Goal: Information Seeking & Learning: Check status

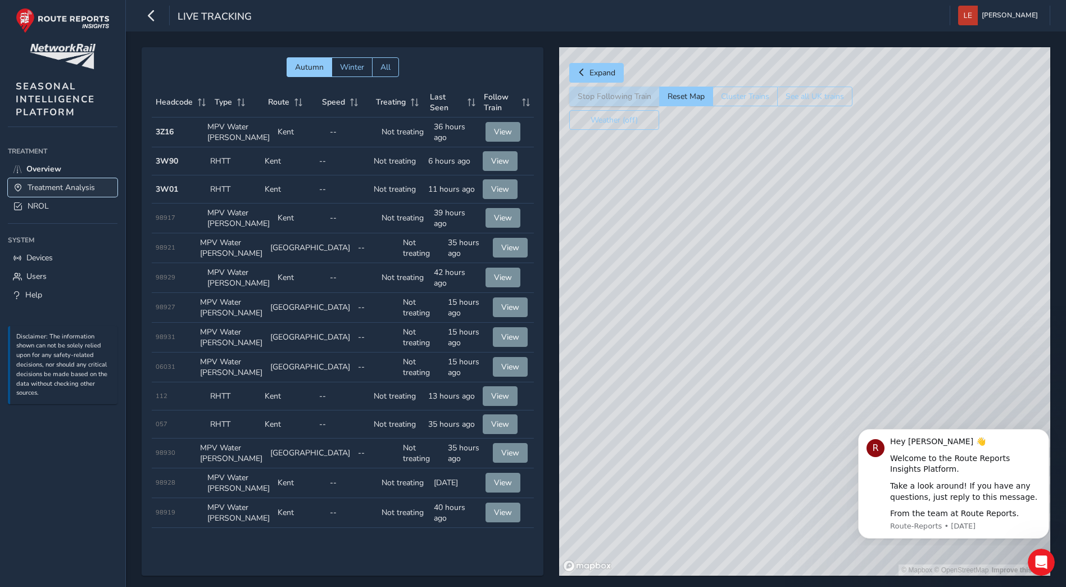
click at [46, 184] on span "Treatment Analysis" at bounding box center [61, 187] width 67 height 11
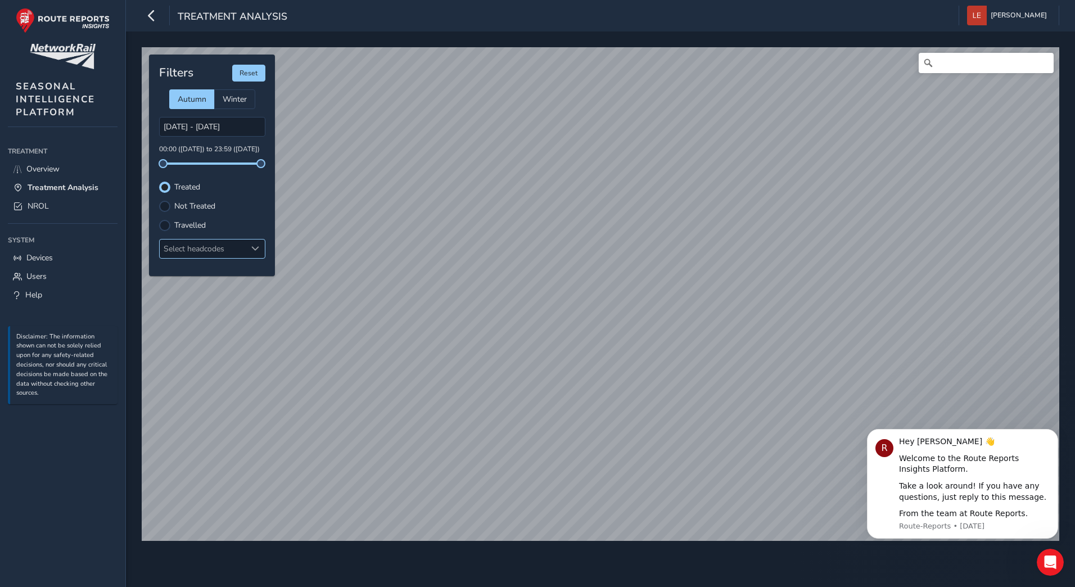
click at [255, 250] on span at bounding box center [255, 248] width 8 height 8
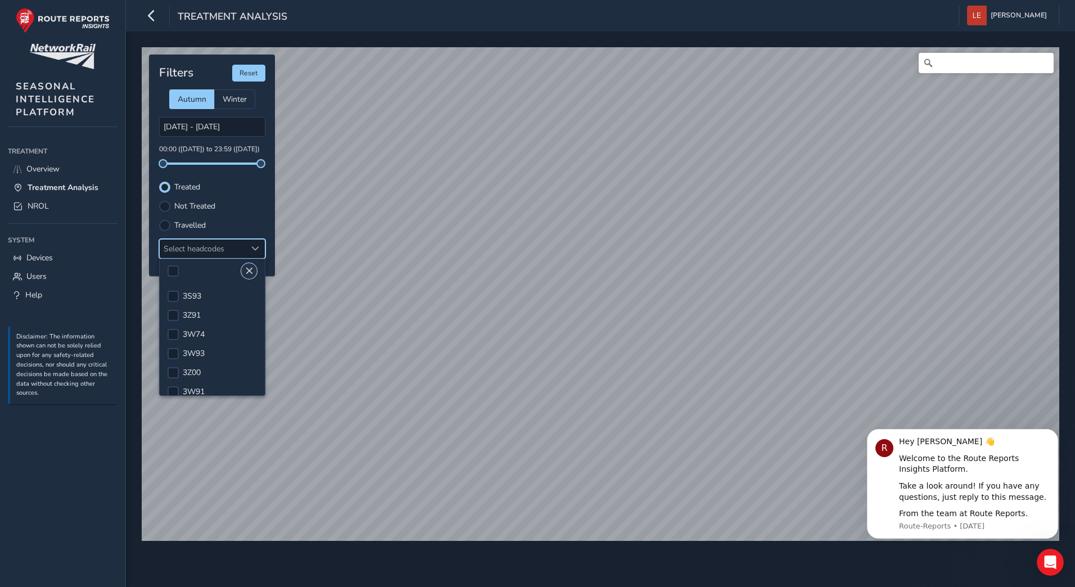
click at [248, 270] on span "Close" at bounding box center [249, 271] width 8 height 8
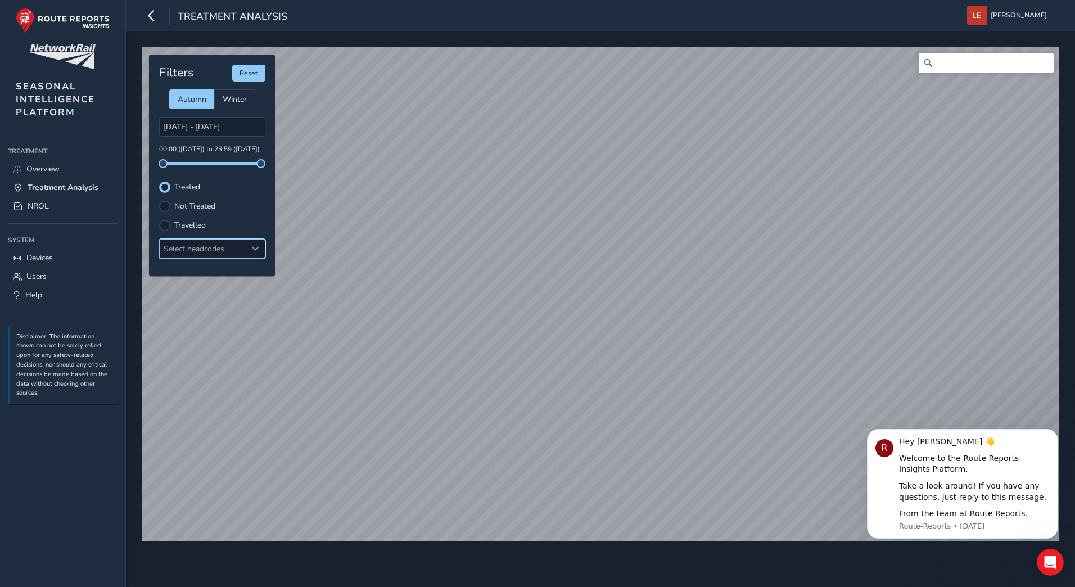
click at [261, 247] on div at bounding box center [255, 248] width 19 height 19
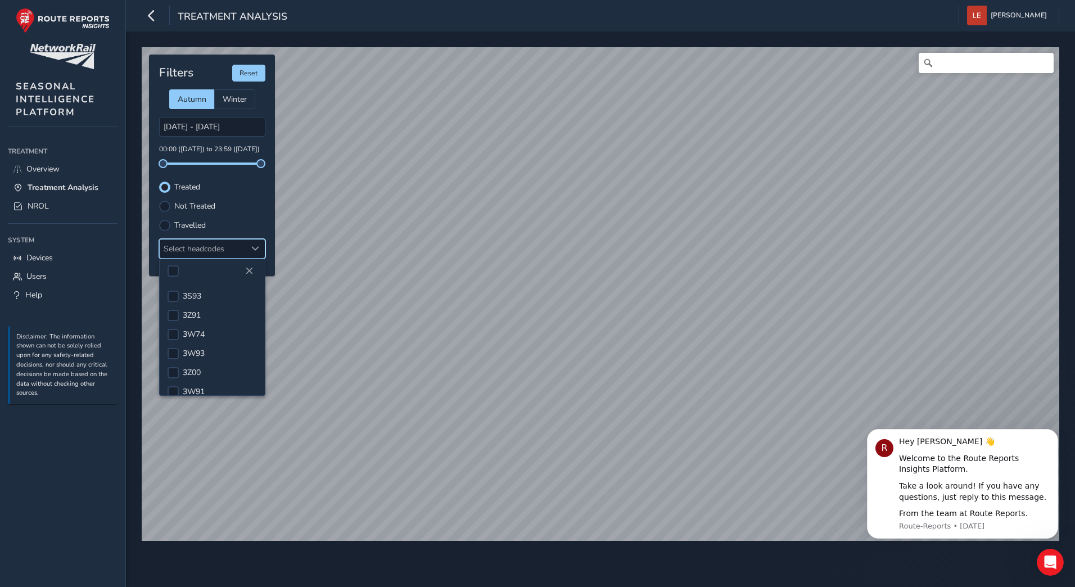
click at [183, 208] on label "Not Treated" at bounding box center [194, 206] width 41 height 8
click at [165, 205] on input "Not Treated" at bounding box center [165, 205] width 0 height 0
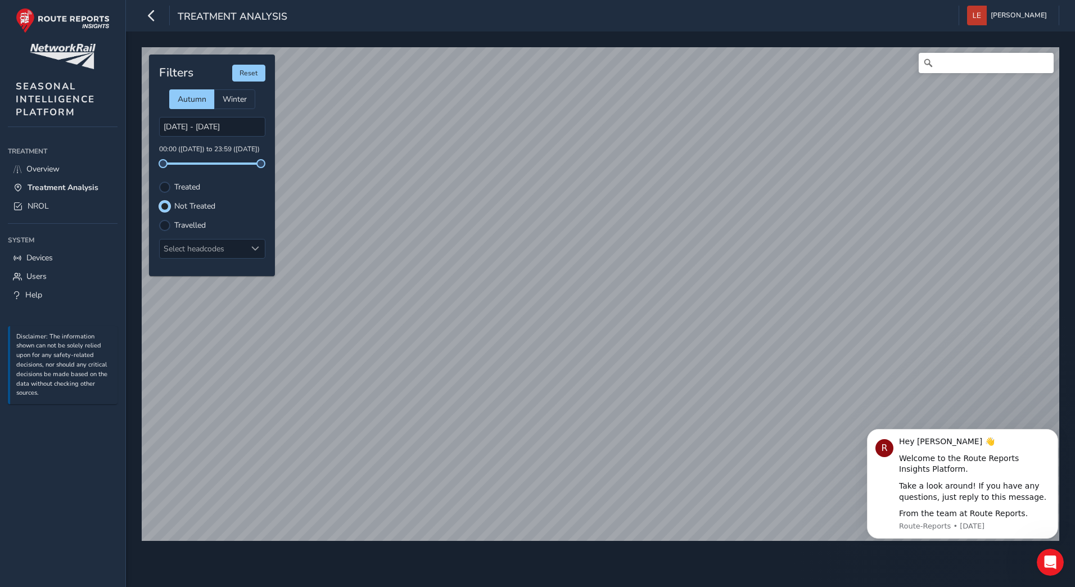
scroll to position [6, 7]
click at [185, 165] on div "Filters Reset Autumn Winter [DATE] - [DATE] 00:00 ([DATE]) to 23:59 ([DATE]) Tr…" at bounding box center [212, 165] width 126 height 221
click at [188, 162] on span at bounding box center [212, 163] width 98 height 2
drag, startPoint x: 189, startPoint y: 168, endPoint x: 202, endPoint y: 168, distance: 12.9
click at [202, 168] on div "Filters Reset Autumn Winter [DATE] - [DATE] 12:07 ([DATE]) to 23:59 ([DATE]) Tr…" at bounding box center [212, 165] width 126 height 221
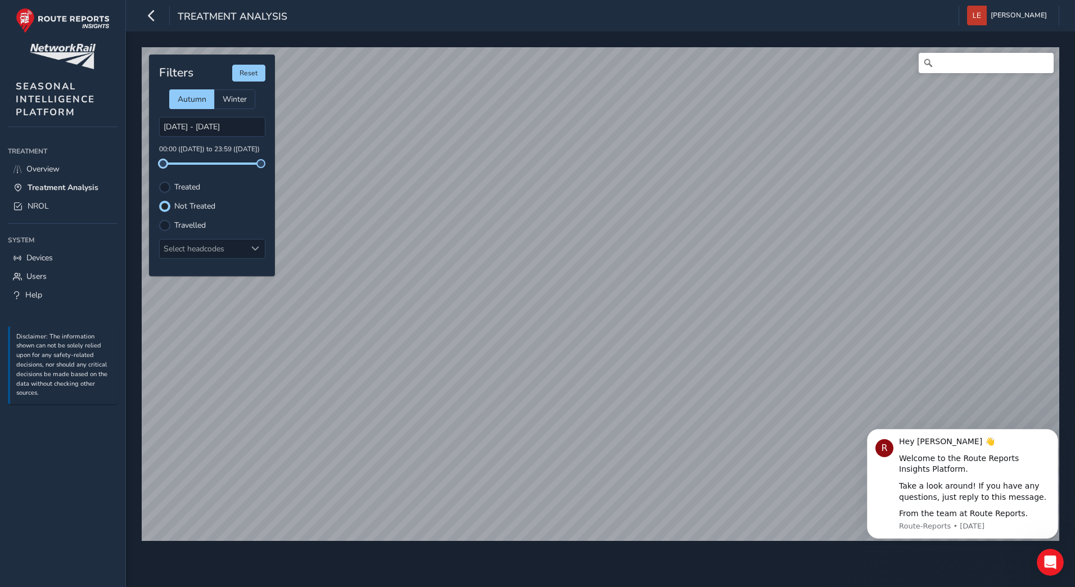
drag, startPoint x: 202, startPoint y: 168, endPoint x: 162, endPoint y: 162, distance: 40.9
click at [162, 162] on span at bounding box center [162, 163] width 9 height 9
drag, startPoint x: 261, startPoint y: 165, endPoint x: 212, endPoint y: 160, distance: 49.1
click at [212, 160] on span at bounding box center [211, 163] width 9 height 9
click at [244, 247] on div "Select headcodes" at bounding box center [203, 248] width 87 height 19
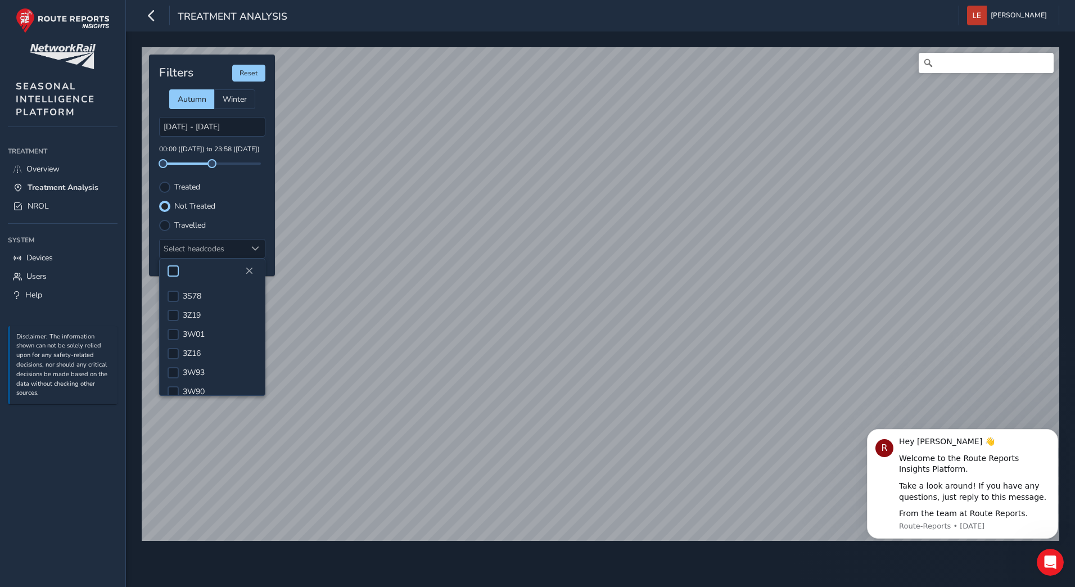
click at [174, 274] on div at bounding box center [172, 270] width 11 height 11
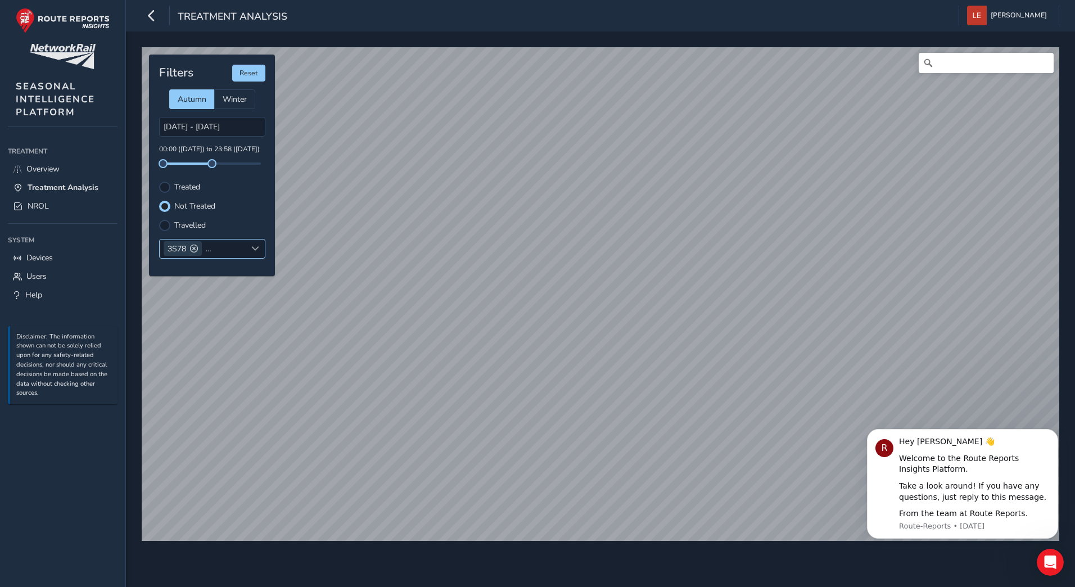
click at [250, 249] on div at bounding box center [255, 248] width 19 height 19
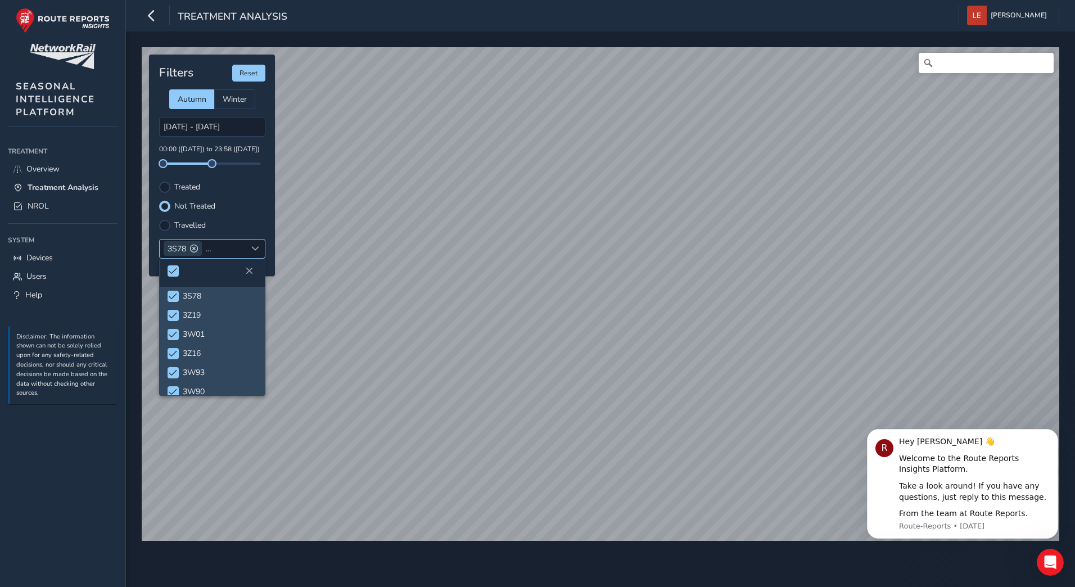
click at [252, 250] on span at bounding box center [255, 248] width 8 height 8
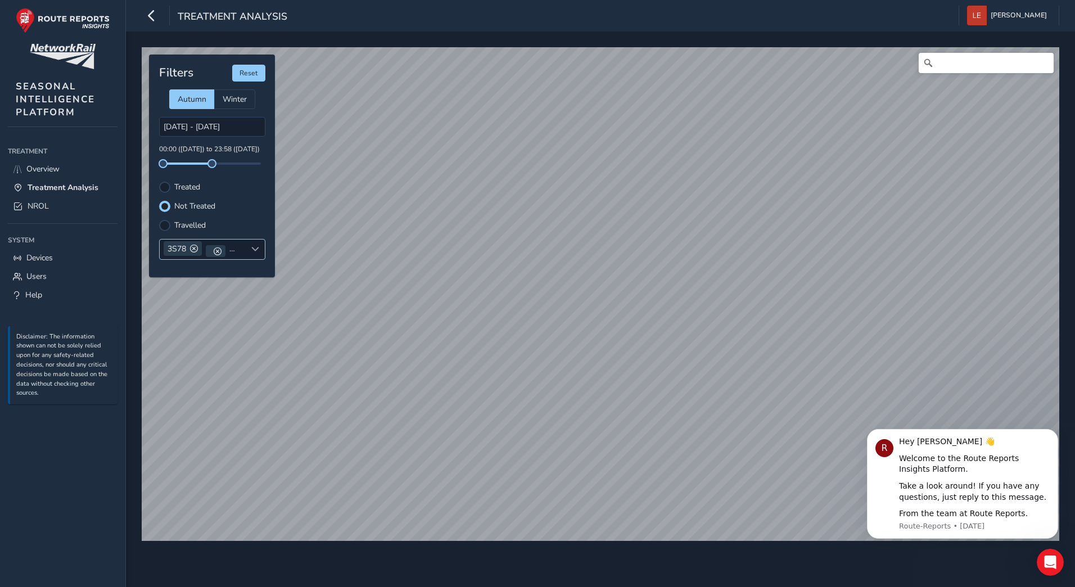
click at [253, 248] on span at bounding box center [255, 249] width 8 height 8
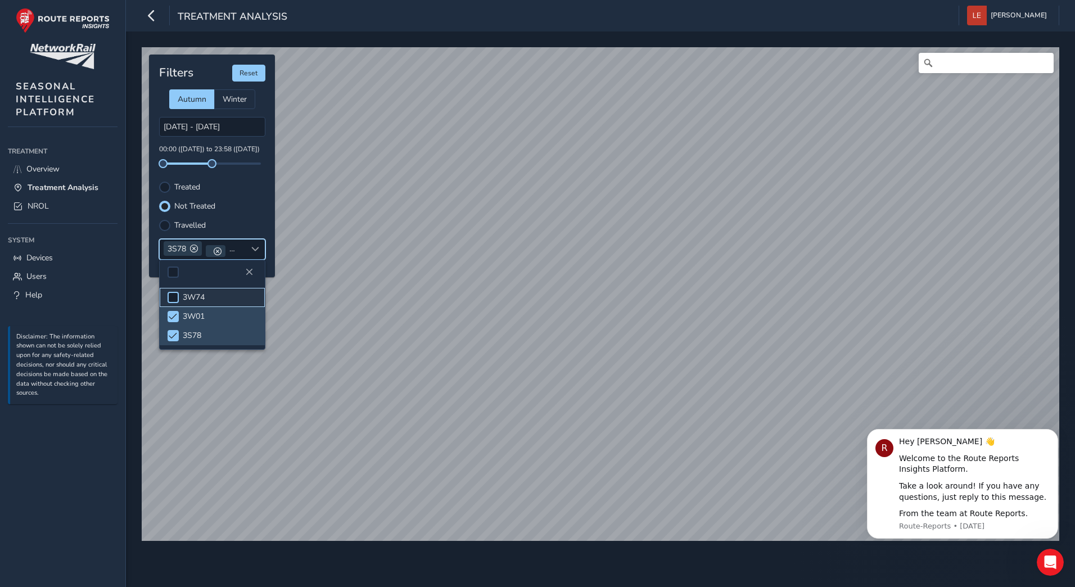
click at [176, 300] on div at bounding box center [172, 297] width 11 height 11
click at [248, 272] on span "Close" at bounding box center [249, 272] width 8 height 8
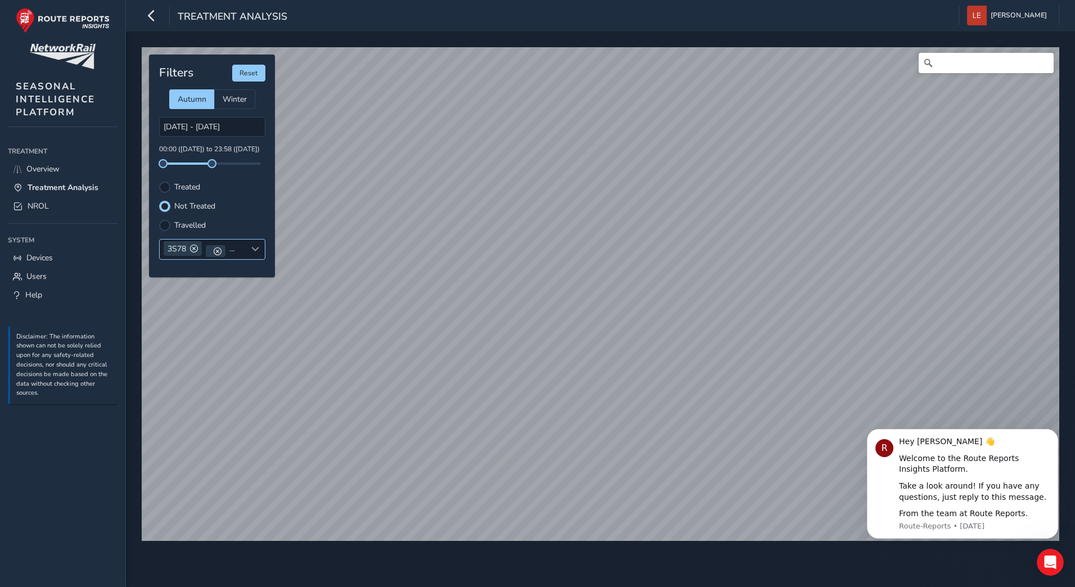
click at [255, 250] on span at bounding box center [255, 249] width 8 height 8
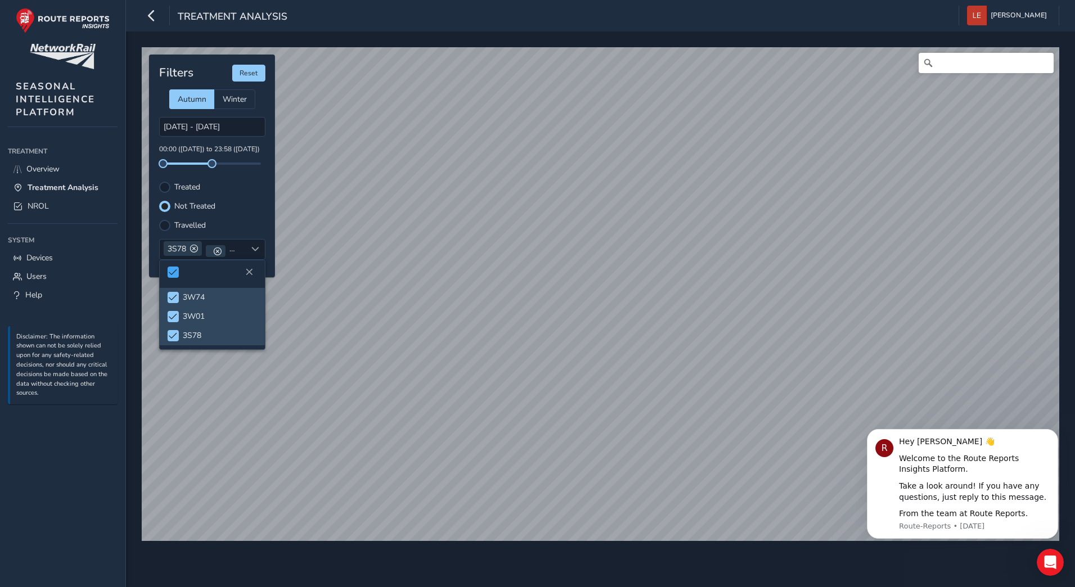
click at [170, 273] on span at bounding box center [173, 272] width 8 height 8
click at [171, 319] on div at bounding box center [172, 316] width 11 height 11
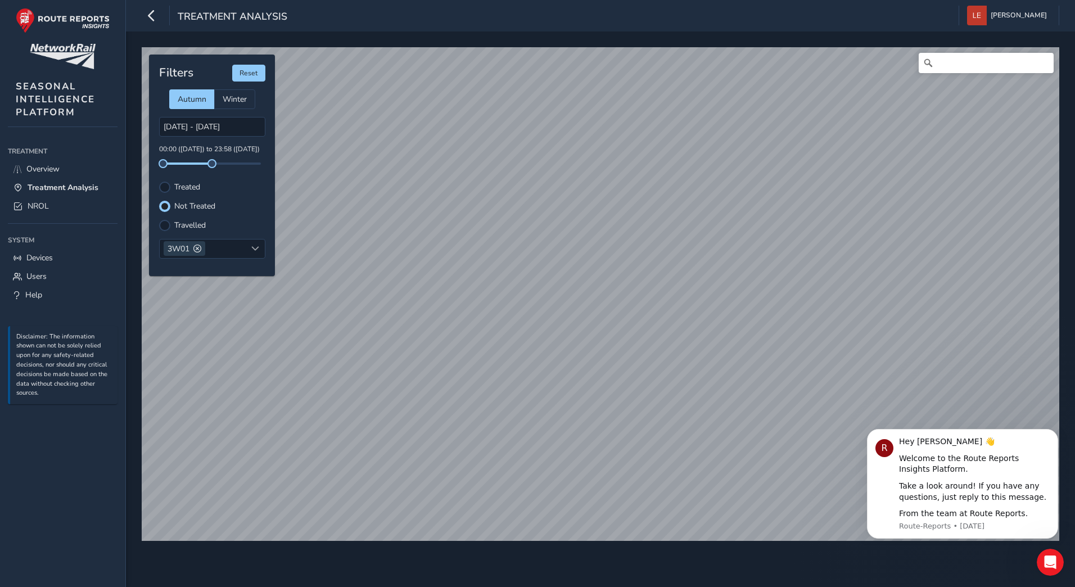
click at [172, 187] on div "Treated" at bounding box center [212, 187] width 106 height 11
click at [165, 189] on div at bounding box center [164, 187] width 11 height 11
drag, startPoint x: 212, startPoint y: 167, endPoint x: 266, endPoint y: 168, distance: 54.5
click at [266, 168] on div "Filters Reset Autumn Winter [DATE] - [DATE] 00:00 ([DATE]) to 23:59 ([DATE]) Tr…" at bounding box center [212, 165] width 126 height 221
drag, startPoint x: 165, startPoint y: 160, endPoint x: 214, endPoint y: 167, distance: 50.0
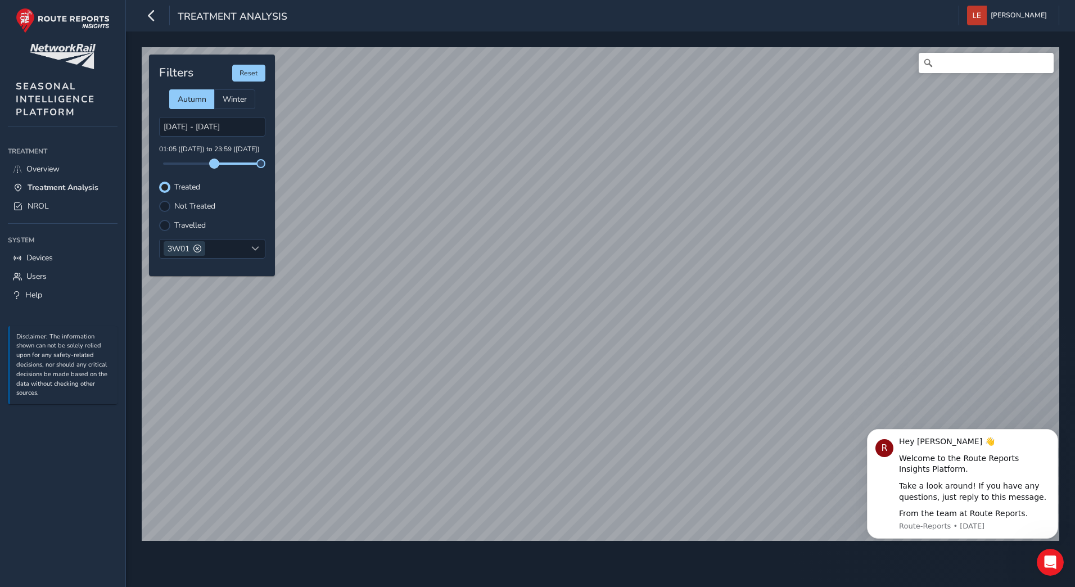
click at [214, 167] on span at bounding box center [214, 163] width 9 height 9
click at [238, 125] on input "[DATE] - [DATE]" at bounding box center [212, 127] width 106 height 20
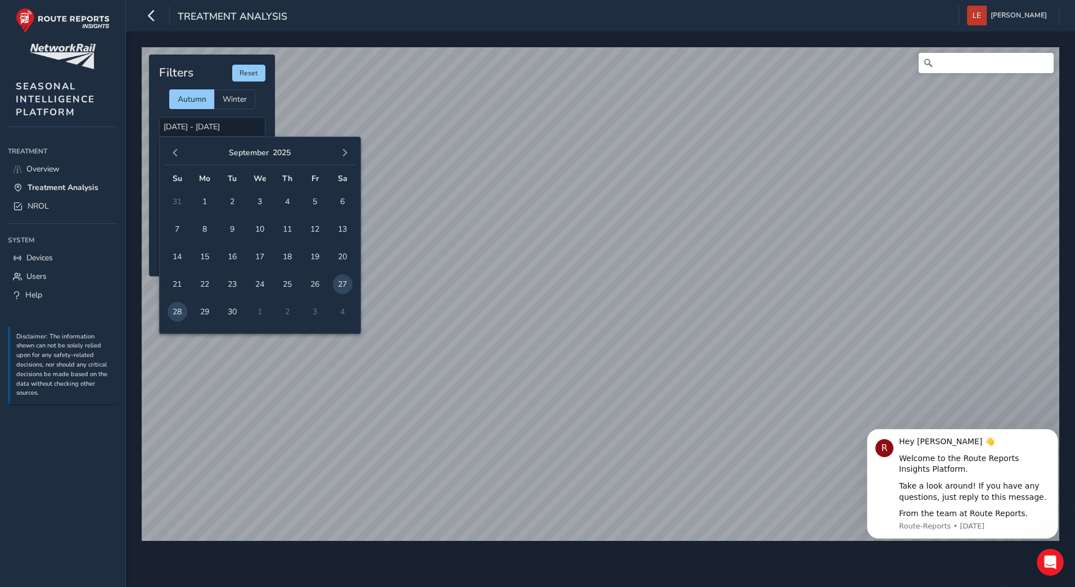
click at [175, 309] on span "28" at bounding box center [177, 312] width 20 height 20
click at [351, 286] on span "27" at bounding box center [343, 284] width 20 height 20
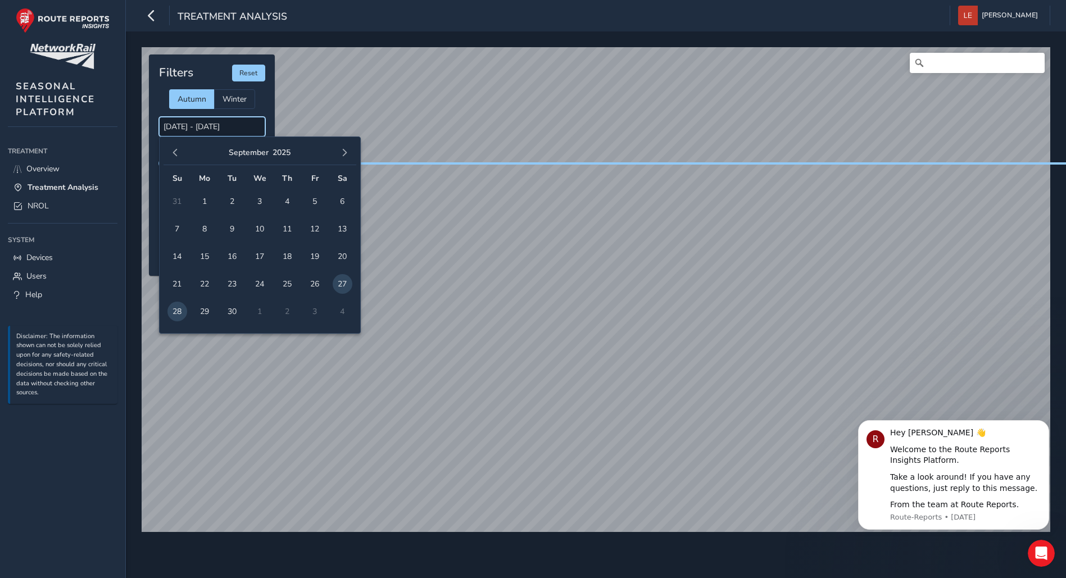
click at [224, 129] on input "[DATE] - [DATE]" at bounding box center [212, 127] width 106 height 20
click at [169, 314] on span "28" at bounding box center [177, 312] width 20 height 20
click at [179, 315] on span "28" at bounding box center [177, 312] width 20 height 20
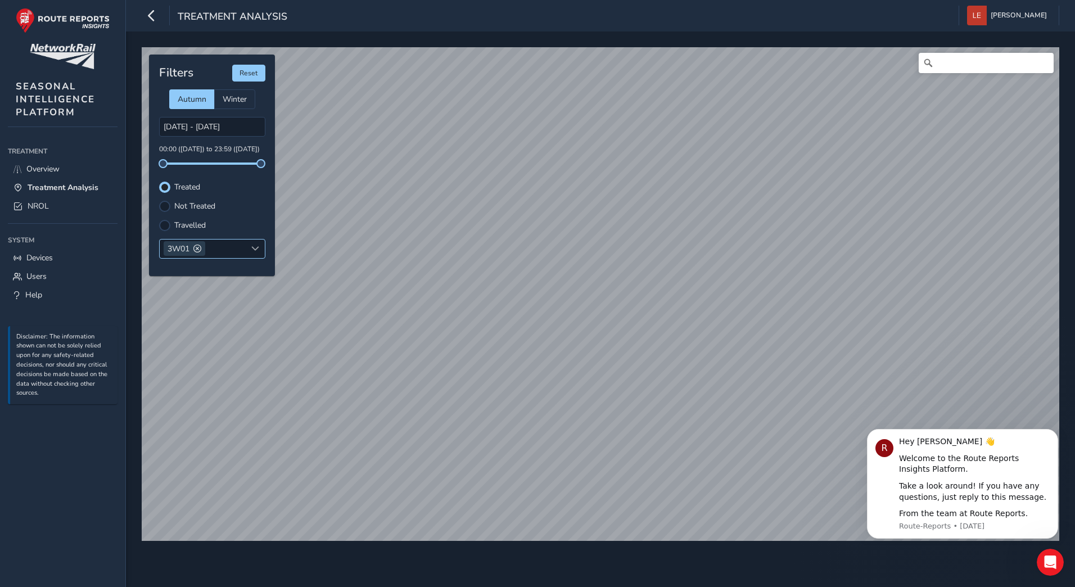
click at [198, 250] on span at bounding box center [197, 248] width 8 height 8
click at [255, 250] on span at bounding box center [255, 248] width 8 height 8
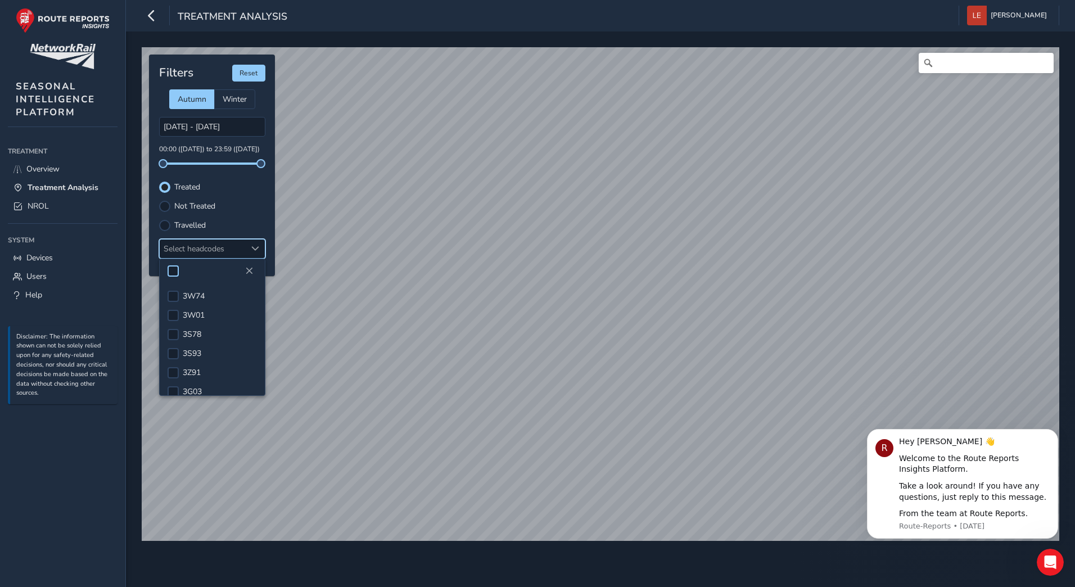
click at [169, 270] on div at bounding box center [172, 270] width 11 height 11
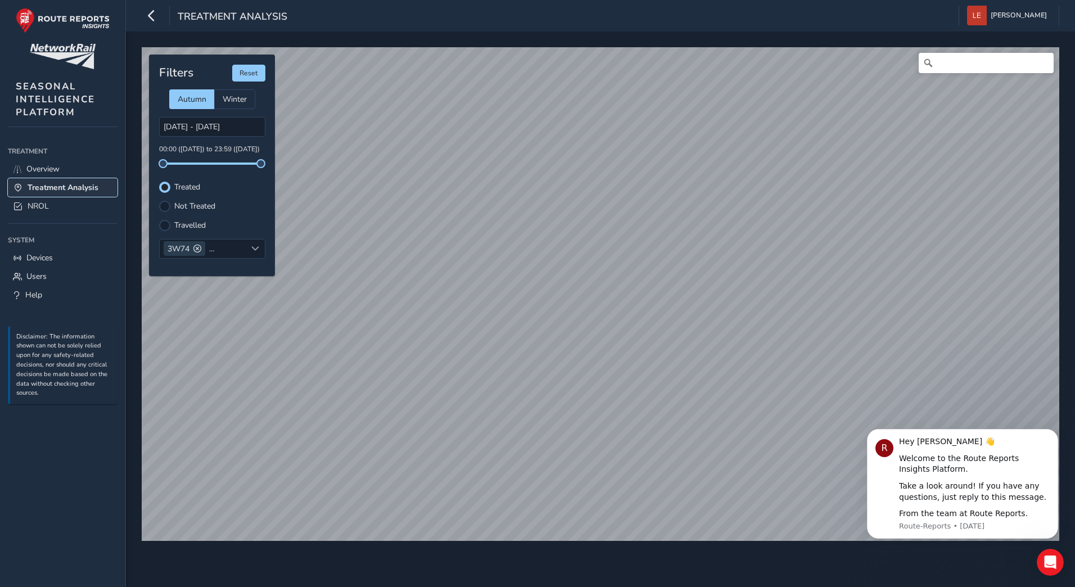
click at [24, 187] on link "Treatment Analysis" at bounding box center [63, 187] width 110 height 19
type input "[DATE] - [DATE]"
click at [235, 246] on div "Select headcodes" at bounding box center [203, 248] width 87 height 19
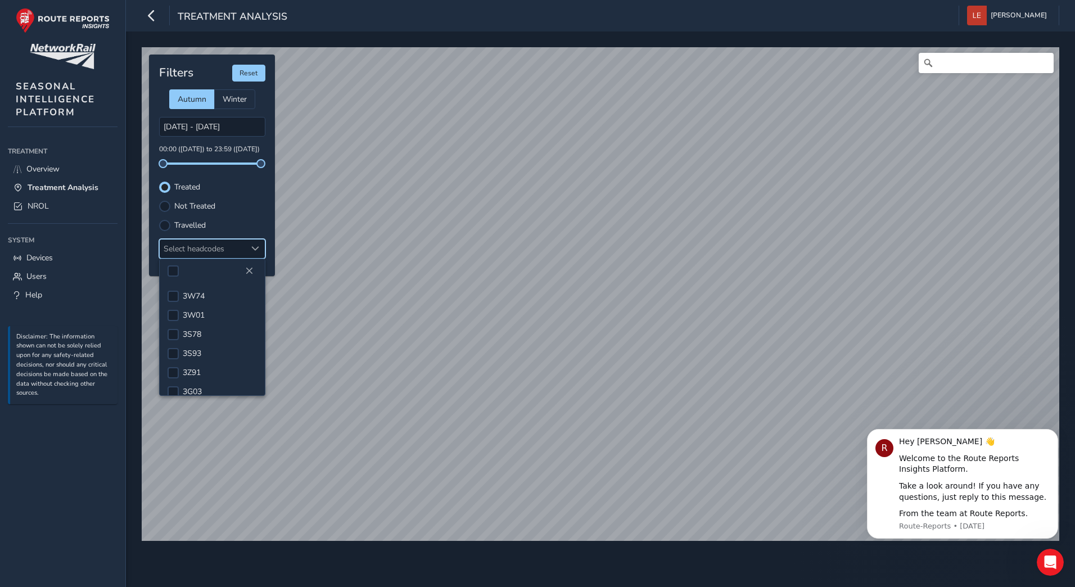
click at [265, 230] on div "Travelled" at bounding box center [212, 225] width 106 height 11
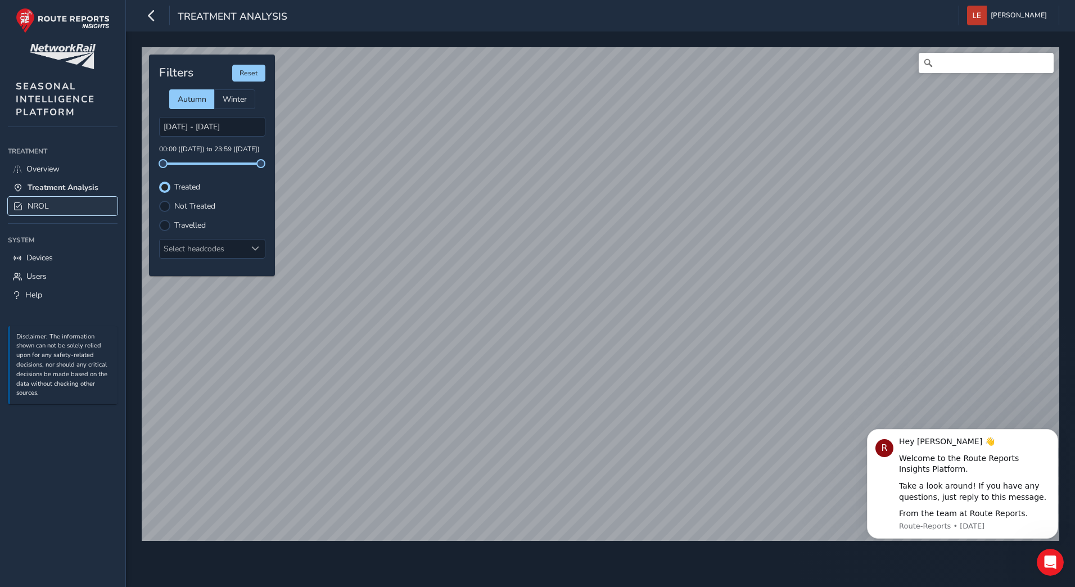
click at [26, 206] on link "NROL" at bounding box center [63, 206] width 110 height 19
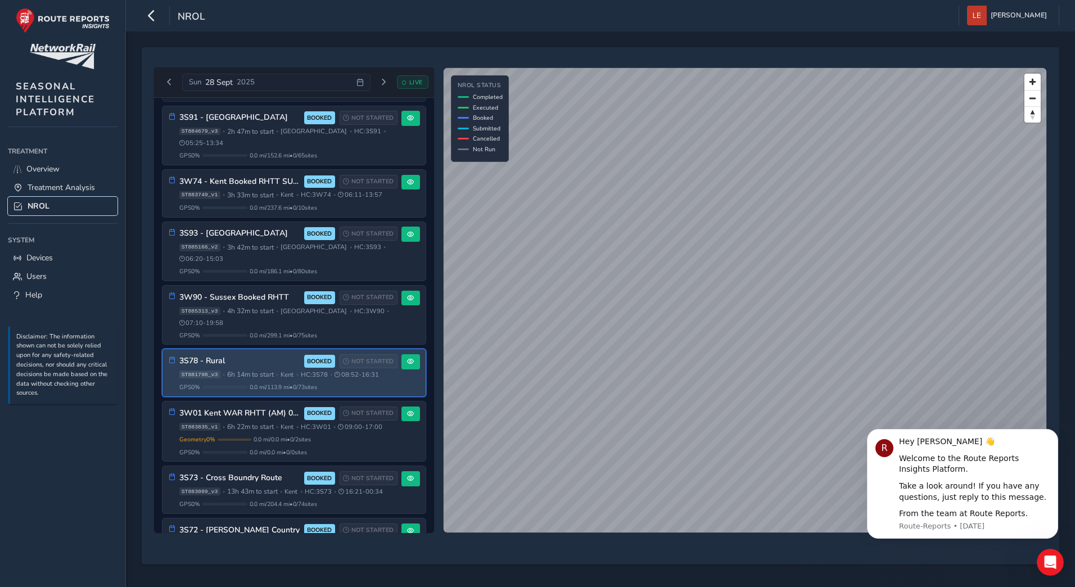
scroll to position [169, 0]
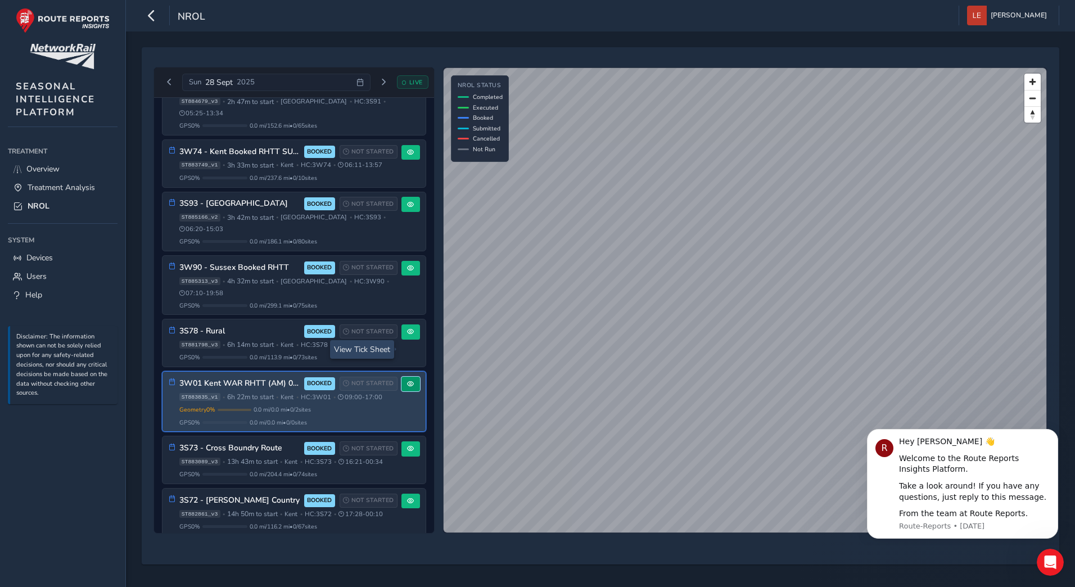
click at [410, 377] on button at bounding box center [410, 384] width 19 height 15
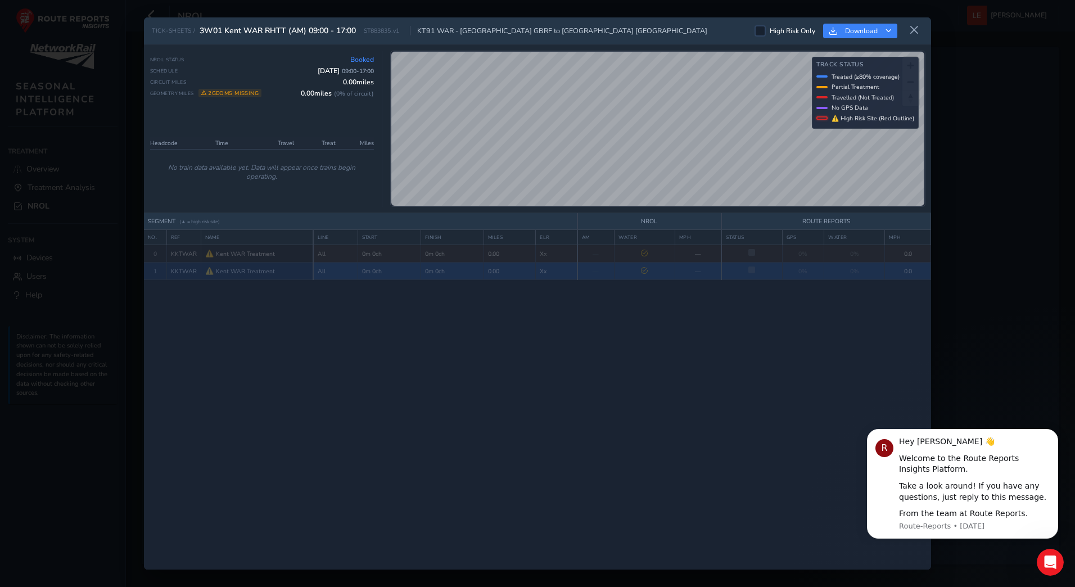
click at [265, 275] on span "Kent WAR Treatment" at bounding box center [245, 271] width 59 height 8
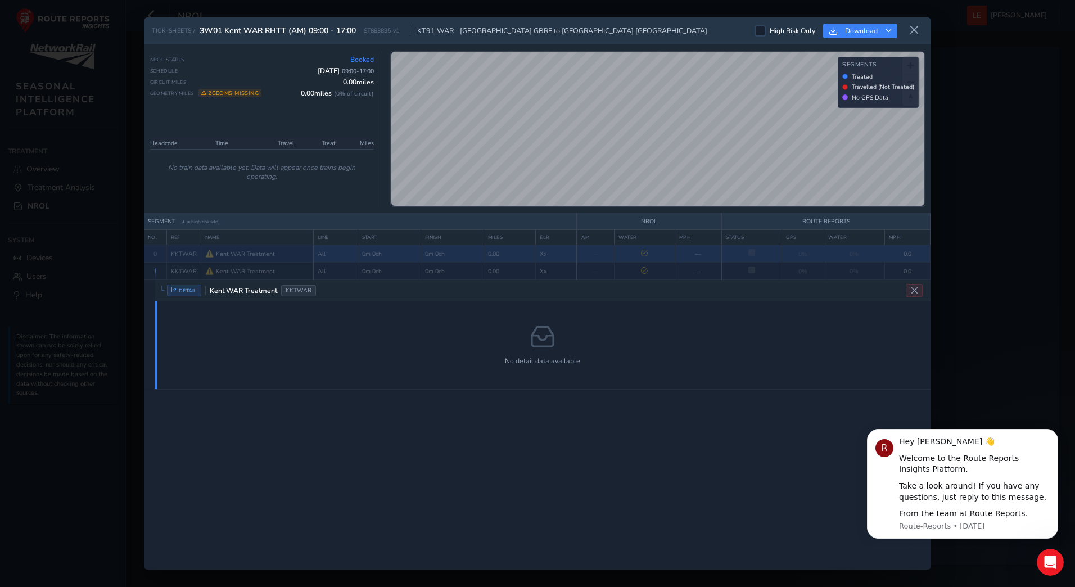
click at [292, 252] on div "⚠️ Kent WAR Treatment" at bounding box center [257, 253] width 104 height 9
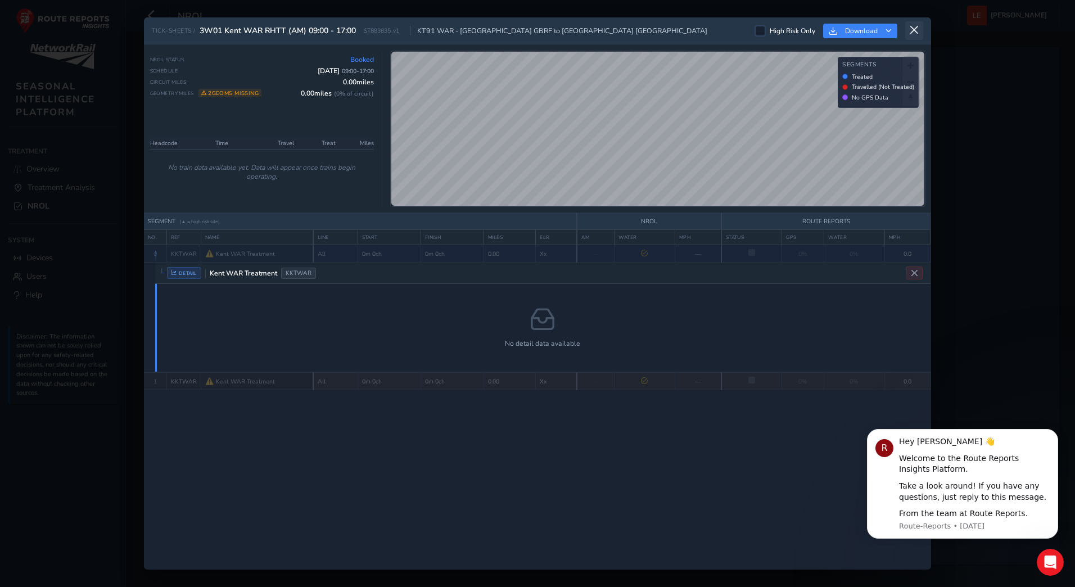
click at [913, 30] on icon at bounding box center [914, 30] width 10 height 10
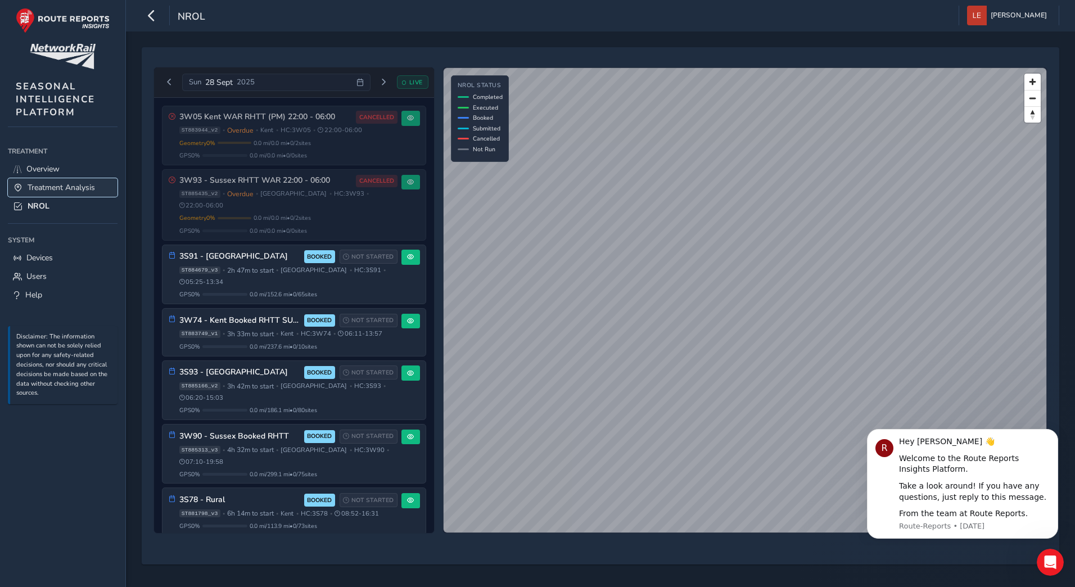
click at [36, 188] on span "Treatment Analysis" at bounding box center [61, 187] width 67 height 11
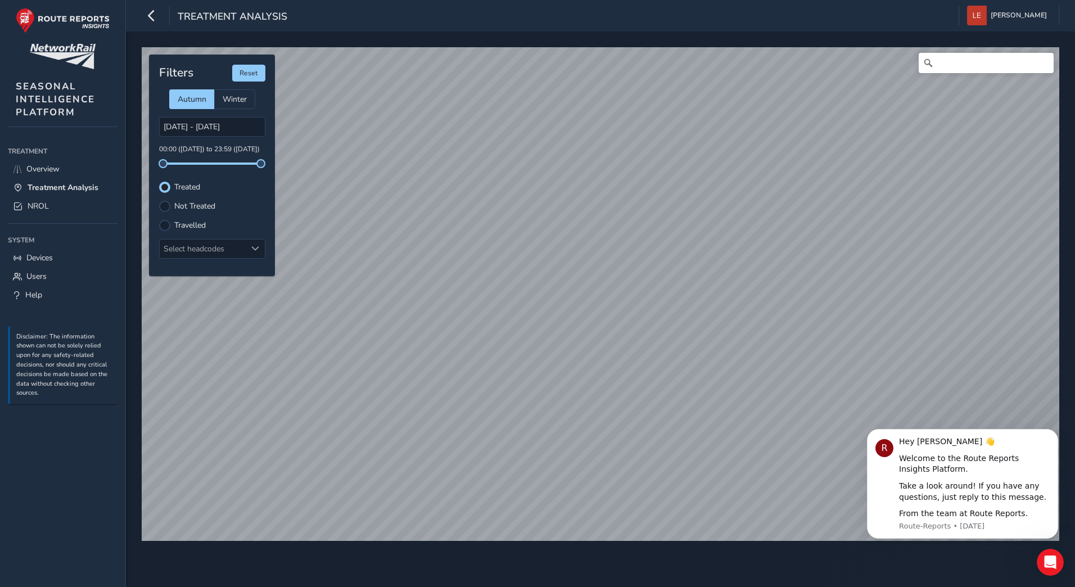
click at [262, 169] on div "Filters Reset Autumn Winter [DATE] - [DATE] 00:00 ([DATE]) to 23:59 ([DATE]) Tr…" at bounding box center [212, 165] width 126 height 221
click at [238, 248] on div "Select headcodes" at bounding box center [203, 248] width 87 height 19
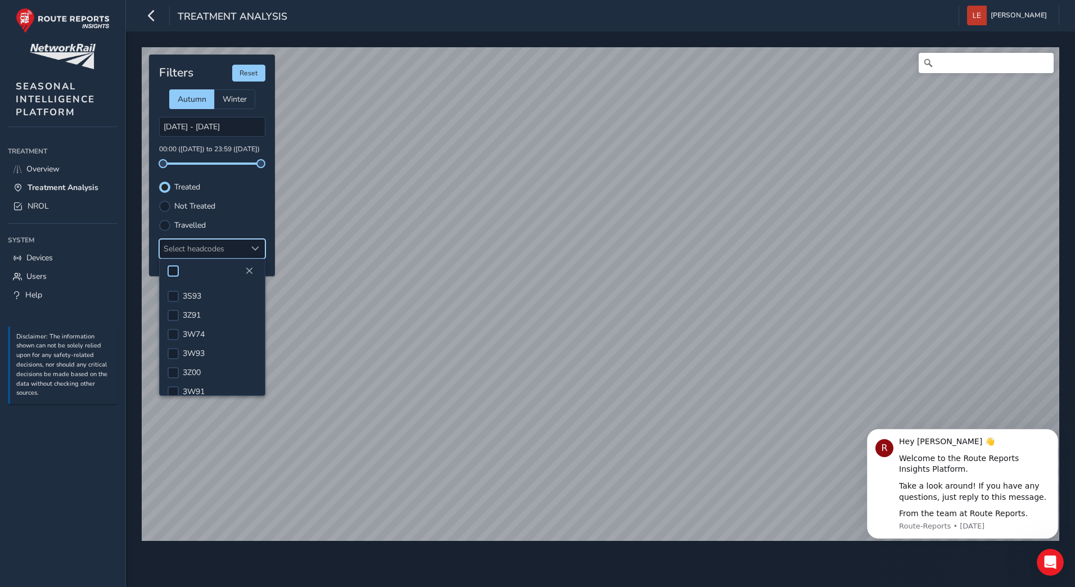
click at [177, 271] on div at bounding box center [172, 270] width 11 height 11
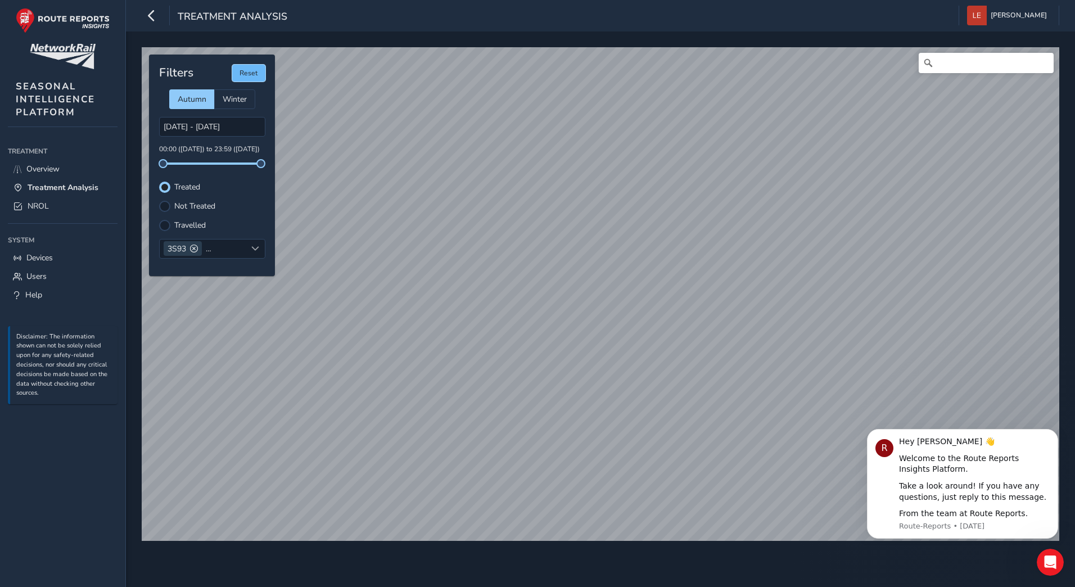
click at [250, 80] on button "Reset" at bounding box center [248, 73] width 33 height 17
click at [214, 129] on input "[DATE] - [DATE]" at bounding box center [212, 127] width 106 height 20
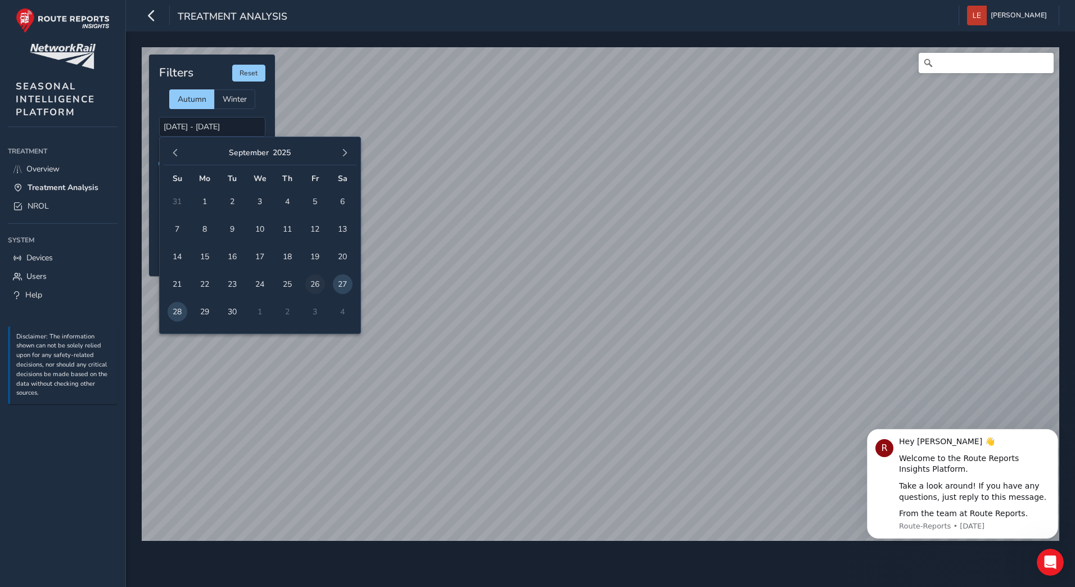
click at [314, 289] on span "26" at bounding box center [315, 284] width 20 height 20
click at [316, 283] on span "26" at bounding box center [315, 284] width 20 height 20
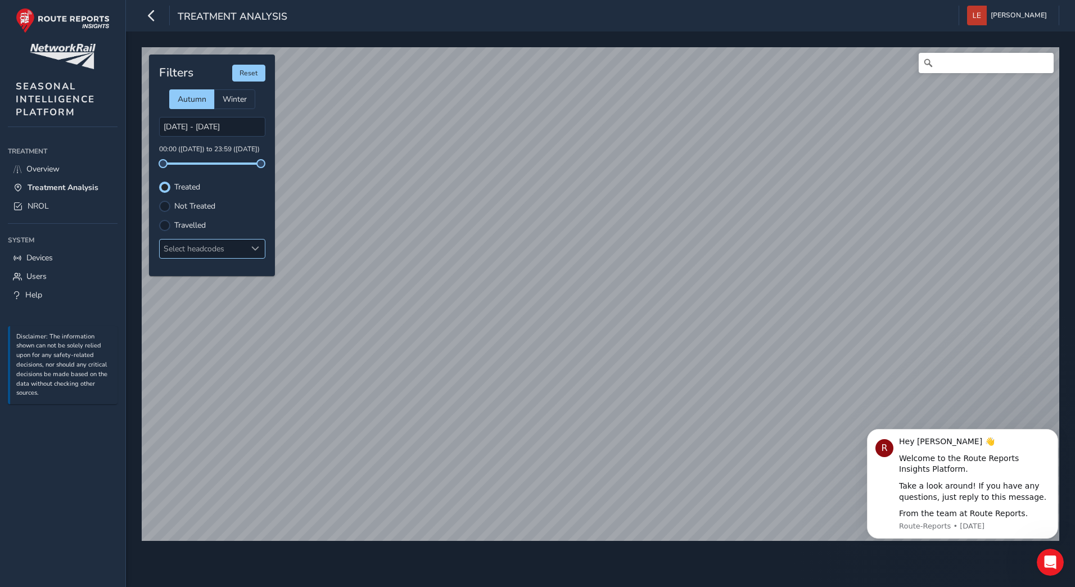
click at [180, 246] on div "Select headcodes" at bounding box center [203, 248] width 87 height 19
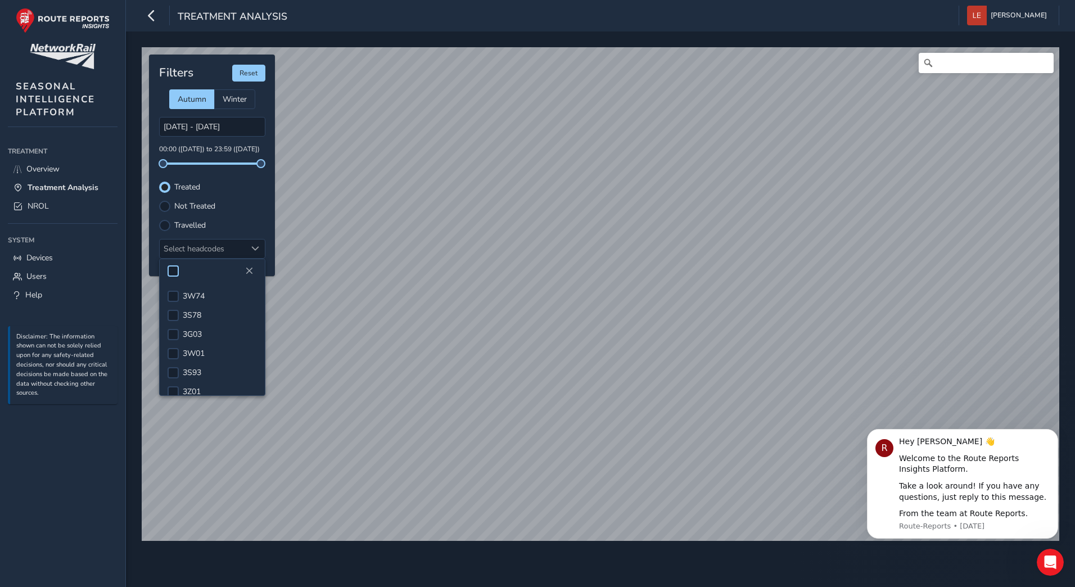
click at [175, 270] on div at bounding box center [172, 270] width 11 height 11
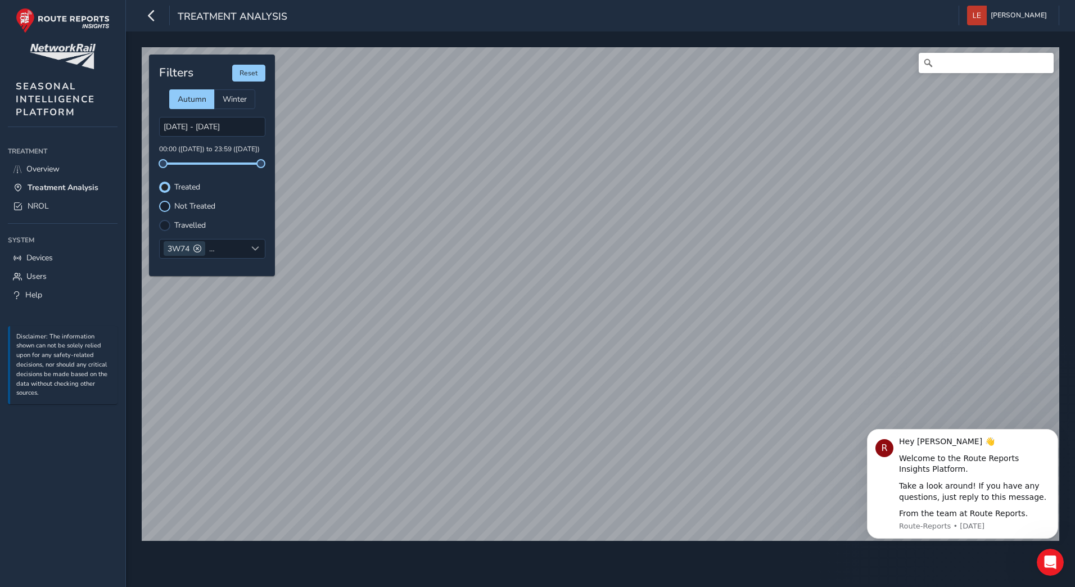
click at [164, 208] on div at bounding box center [164, 206] width 11 height 11
click at [166, 225] on div at bounding box center [164, 225] width 11 height 11
click at [165, 186] on div at bounding box center [164, 187] width 11 height 11
click at [231, 128] on input "[DATE] - [DATE]" at bounding box center [212, 127] width 106 height 20
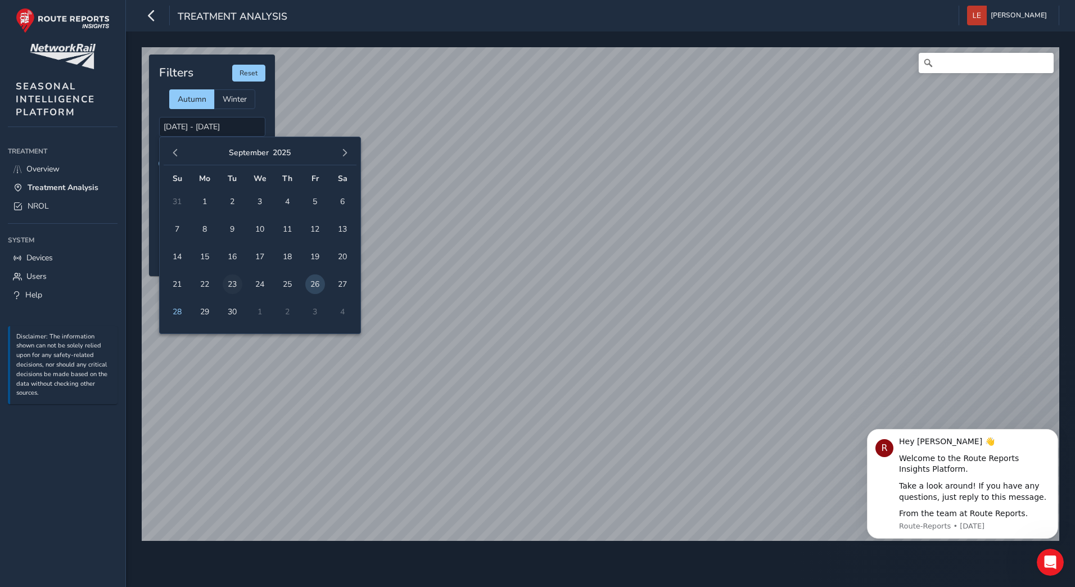
click at [229, 283] on span "23" at bounding box center [233, 284] width 20 height 20
click at [235, 285] on span "23" at bounding box center [233, 284] width 20 height 20
type input "[DATE] - [DATE]"
